Goal: Navigation & Orientation: Find specific page/section

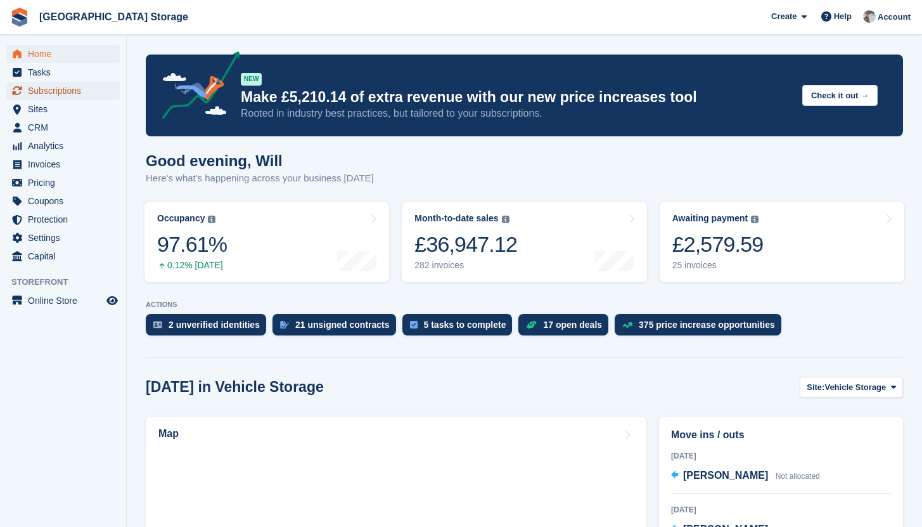
click at [60, 91] on span "Subscriptions" at bounding box center [66, 91] width 76 height 18
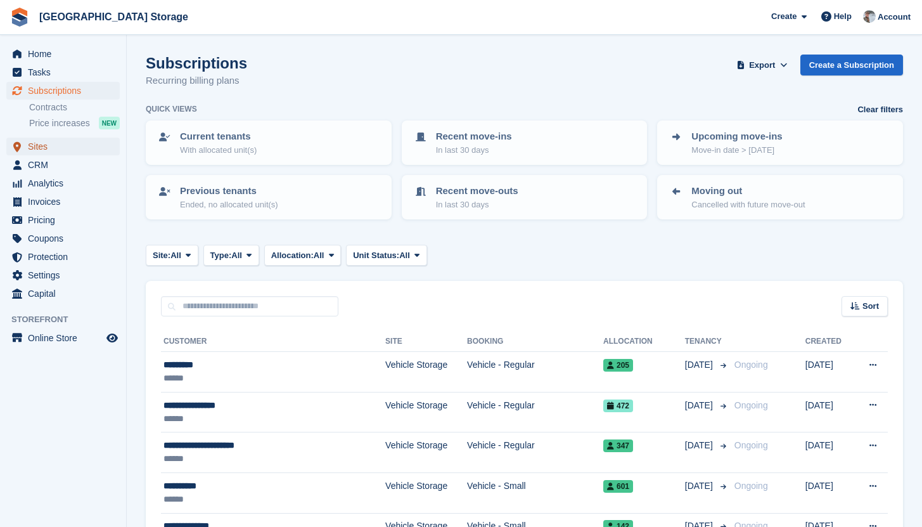
click at [42, 150] on span "Sites" at bounding box center [66, 147] width 76 height 18
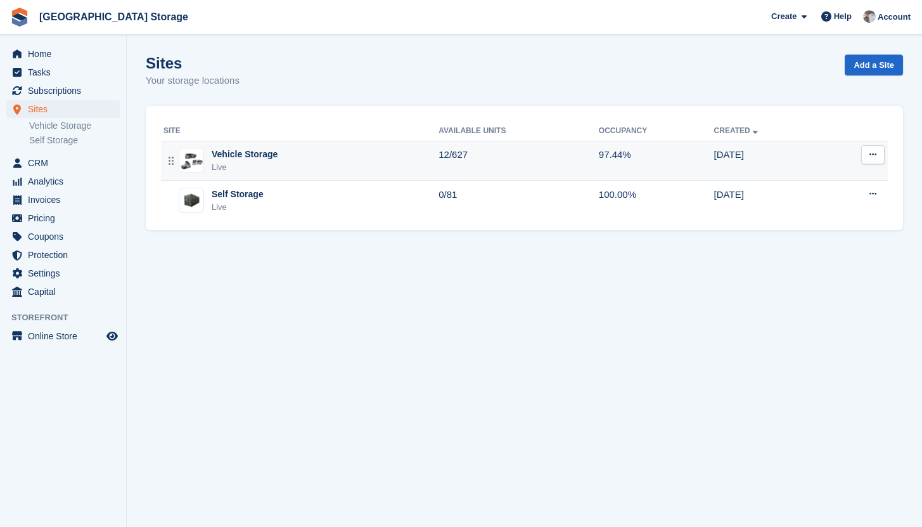
click at [309, 162] on div "Vehicle Storage Live" at bounding box center [301, 161] width 275 height 26
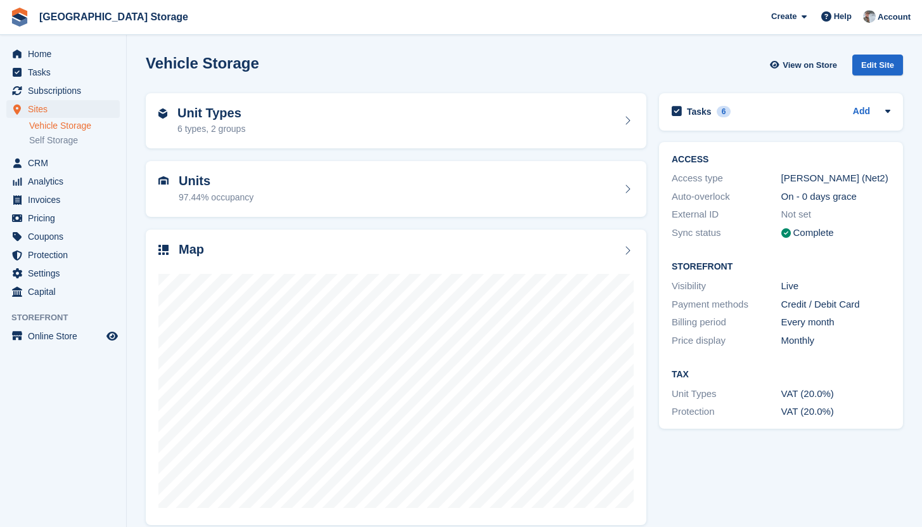
scroll to position [14, 0]
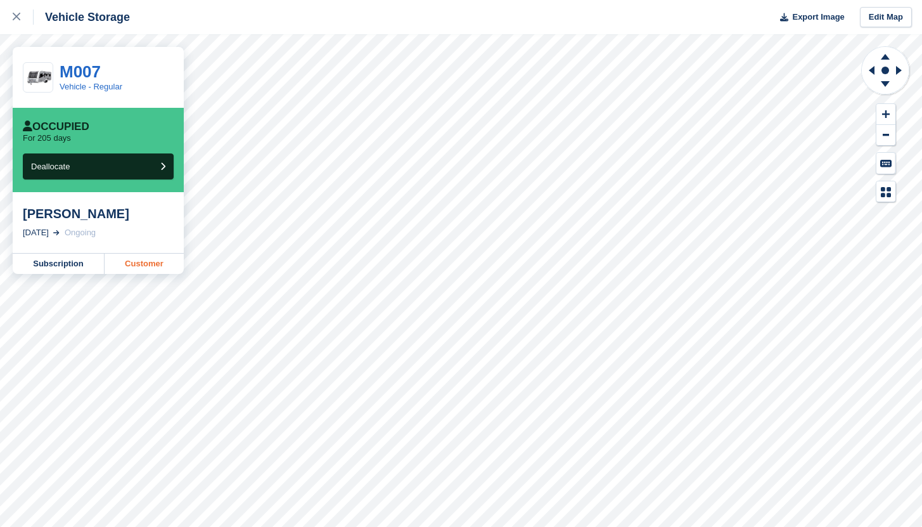
click at [146, 268] on link "Customer" at bounding box center [144, 264] width 79 height 20
